Goal: Transaction & Acquisition: Purchase product/service

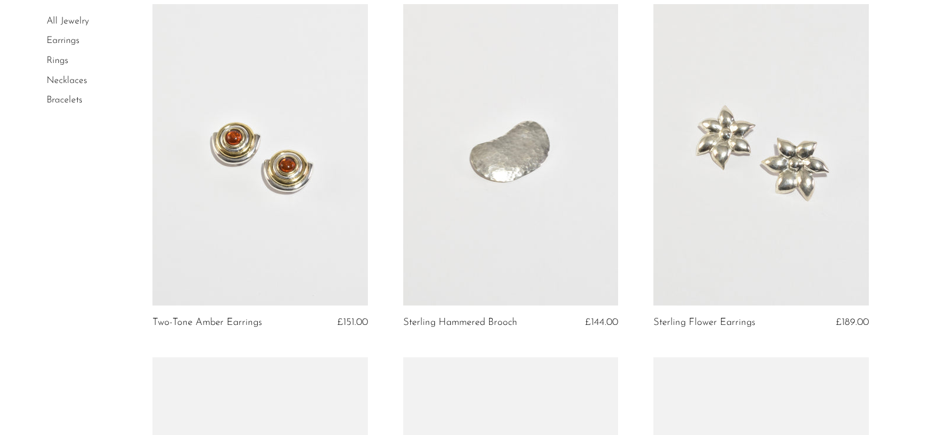
scroll to position [468, 0]
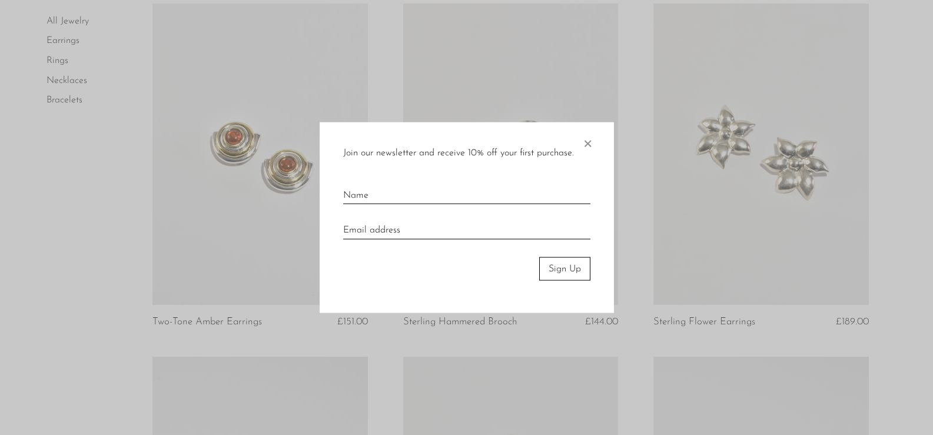
click at [584, 148] on span "×" at bounding box center [587, 141] width 12 height 38
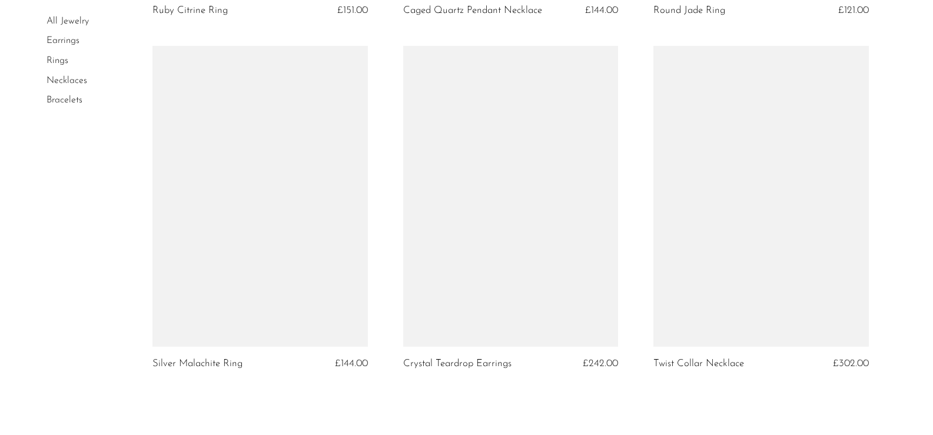
scroll to position [4195, 0]
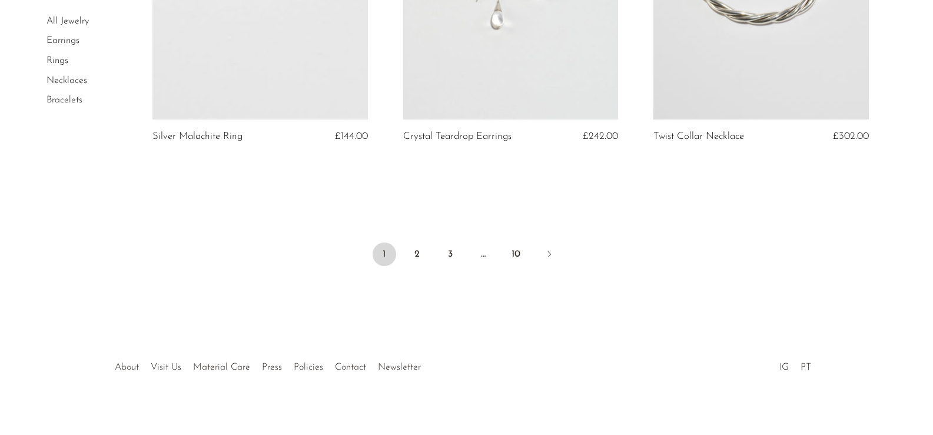
click at [58, 41] on link "Earrings" at bounding box center [62, 40] width 33 height 9
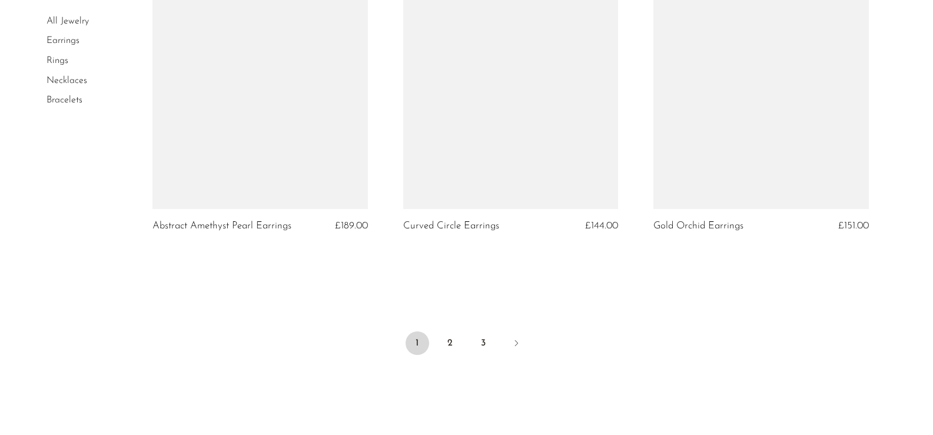
scroll to position [4104, 0]
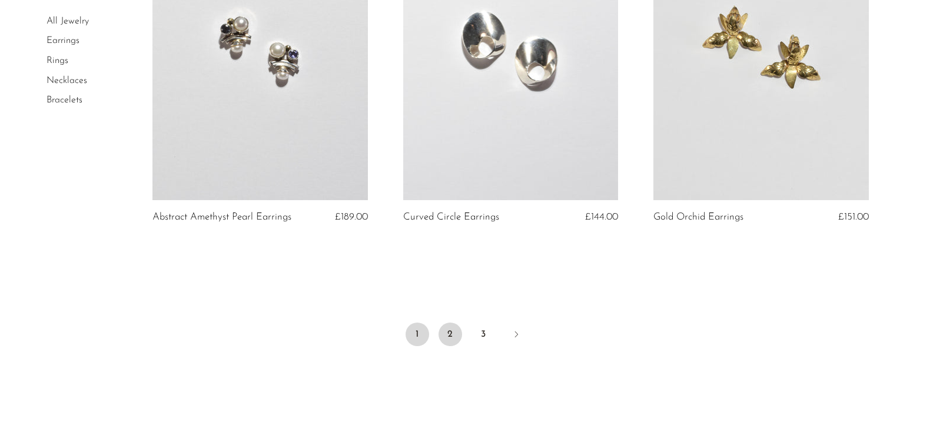
click at [454, 332] on link "2" at bounding box center [450, 334] width 24 height 24
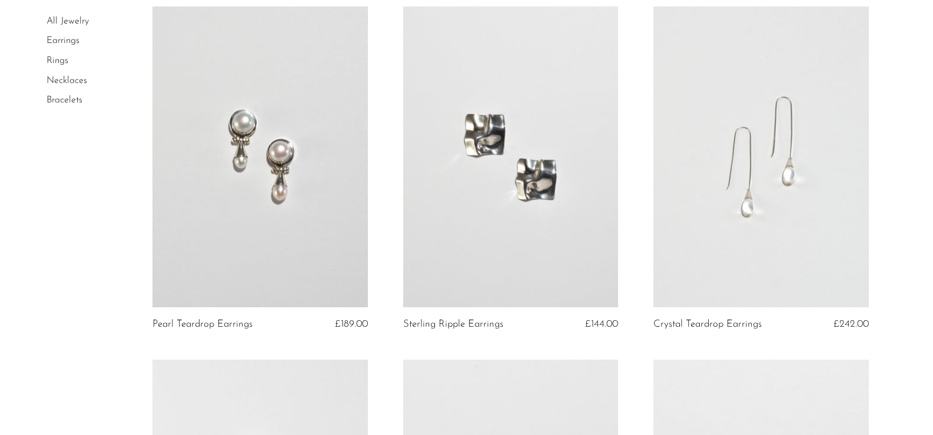
scroll to position [1173, 0]
click at [212, 318] on link "Pearl Teardrop Earrings" at bounding box center [202, 323] width 100 height 11
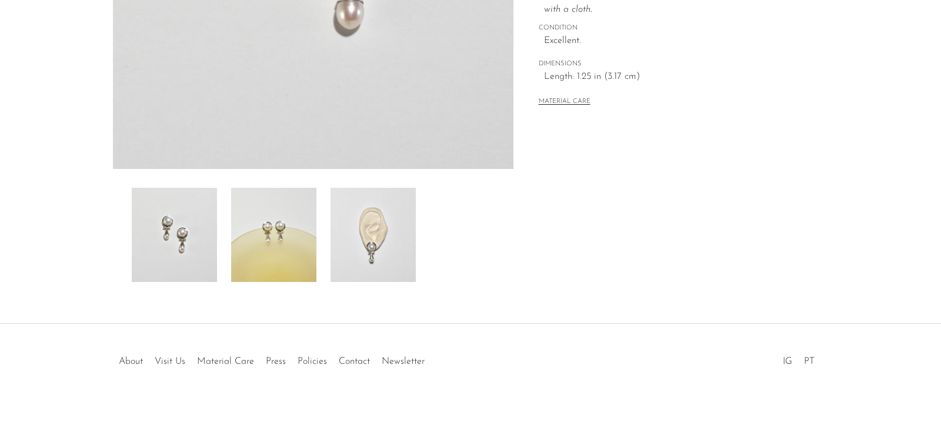
scroll to position [330, 0]
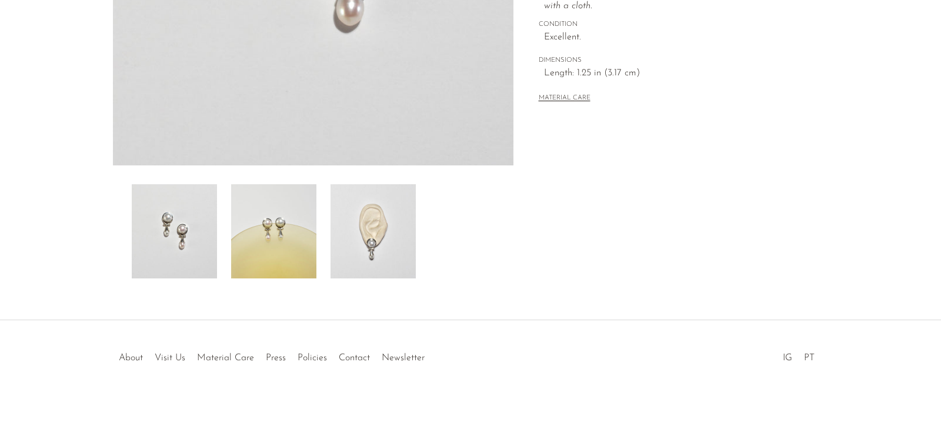
click at [362, 255] on img at bounding box center [373, 231] width 85 height 94
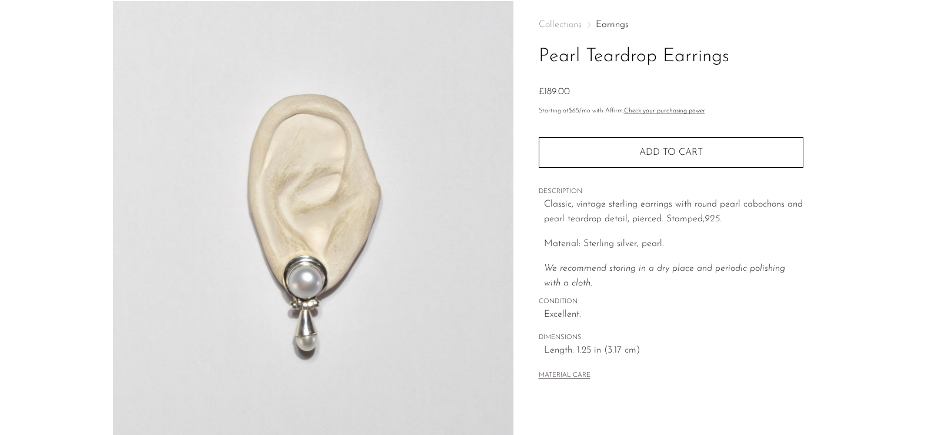
scroll to position [0, 0]
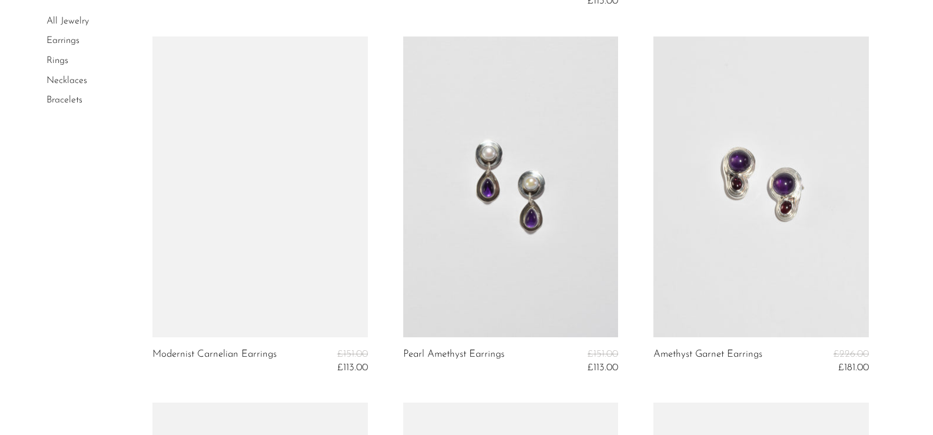
scroll to position [2582, 0]
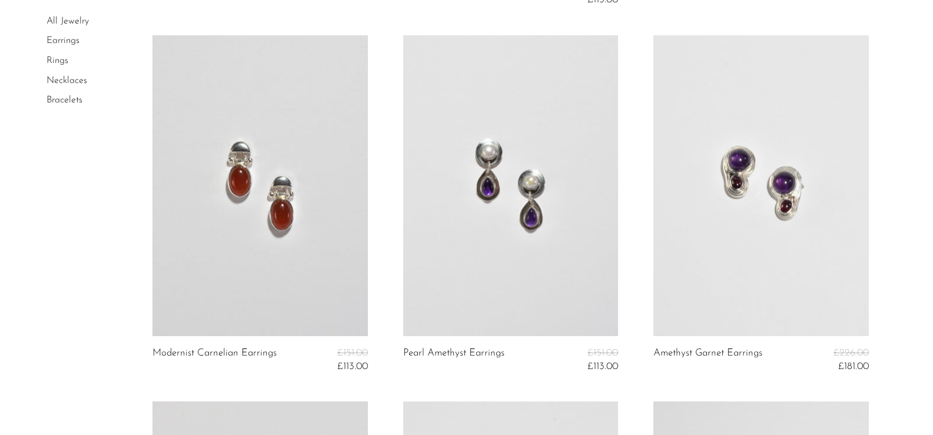
click at [65, 84] on link "Necklaces" at bounding box center [66, 80] width 41 height 9
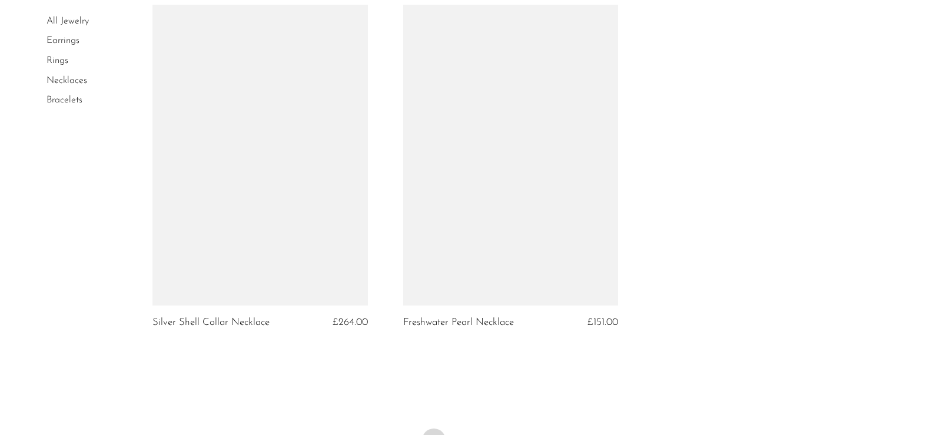
scroll to position [3701, 0]
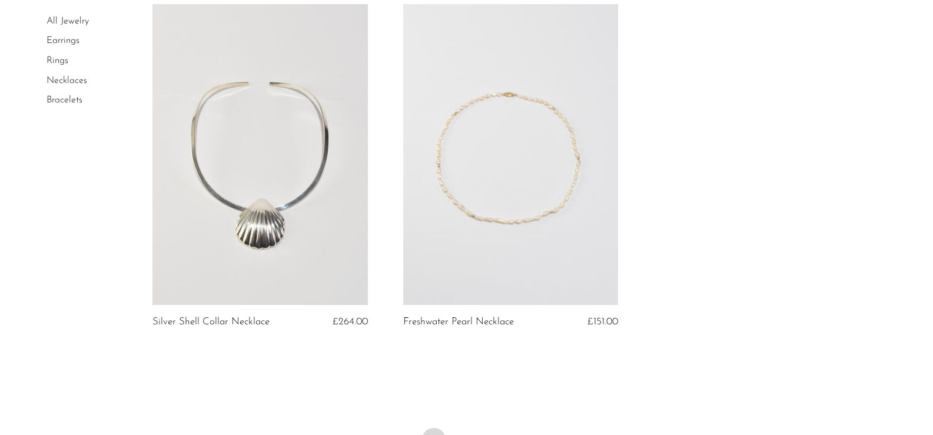
click at [66, 97] on link "Bracelets" at bounding box center [64, 99] width 36 height 9
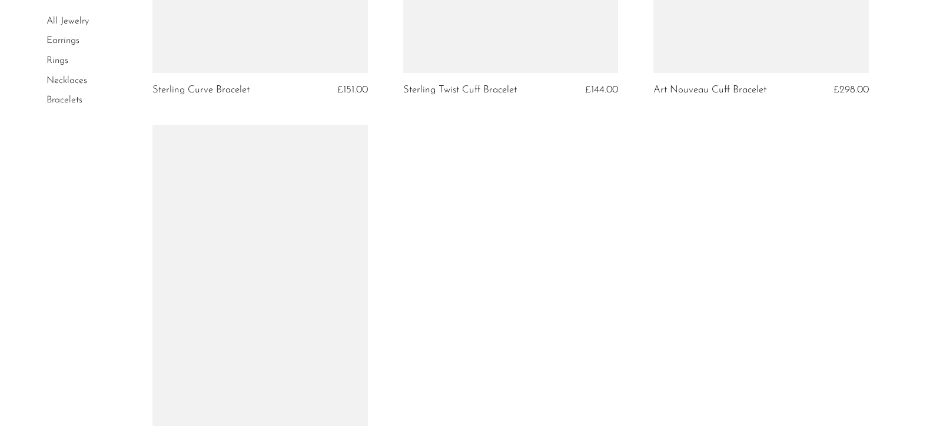
scroll to position [1386, 0]
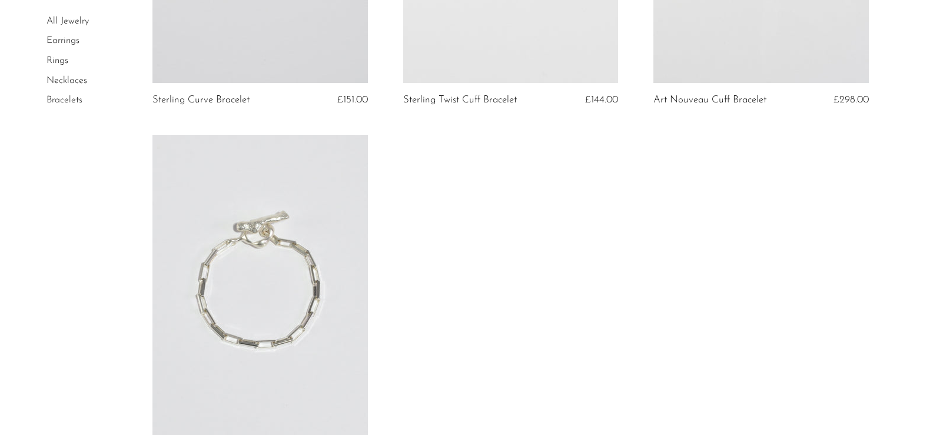
click at [60, 62] on link "Rings" at bounding box center [57, 60] width 22 height 9
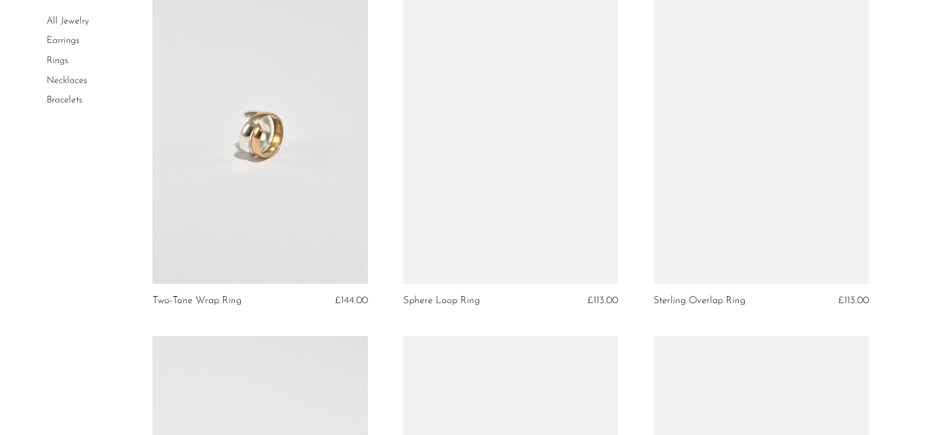
scroll to position [843, 0]
